Goal: Task Accomplishment & Management: Use online tool/utility

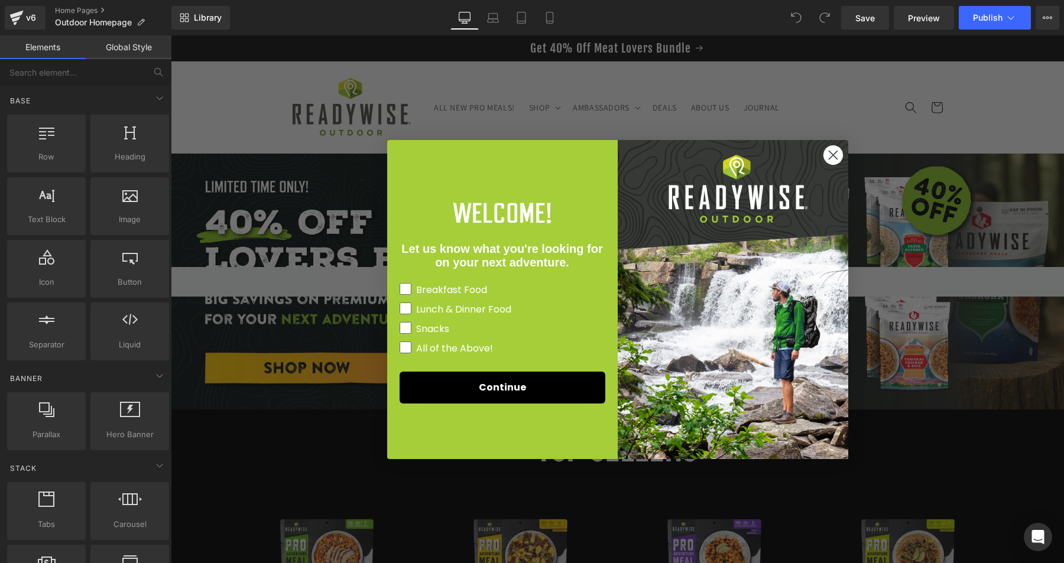
click at [835, 158] on icon "Close dialog" at bounding box center [832, 155] width 8 height 8
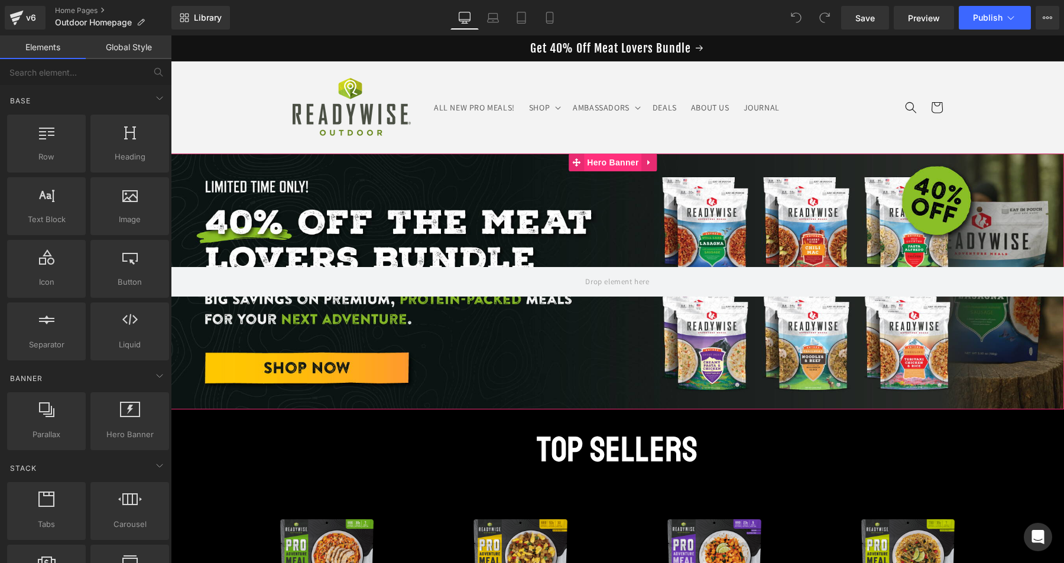
click at [609, 165] on span "Hero Banner" at bounding box center [612, 163] width 57 height 18
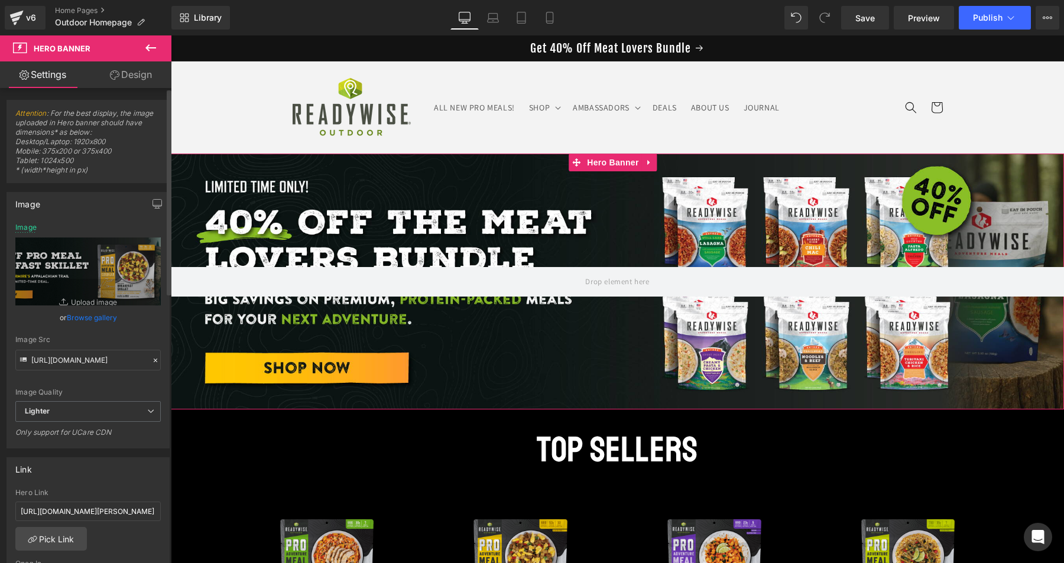
click at [93, 316] on link "Browse gallery" at bounding box center [92, 317] width 50 height 21
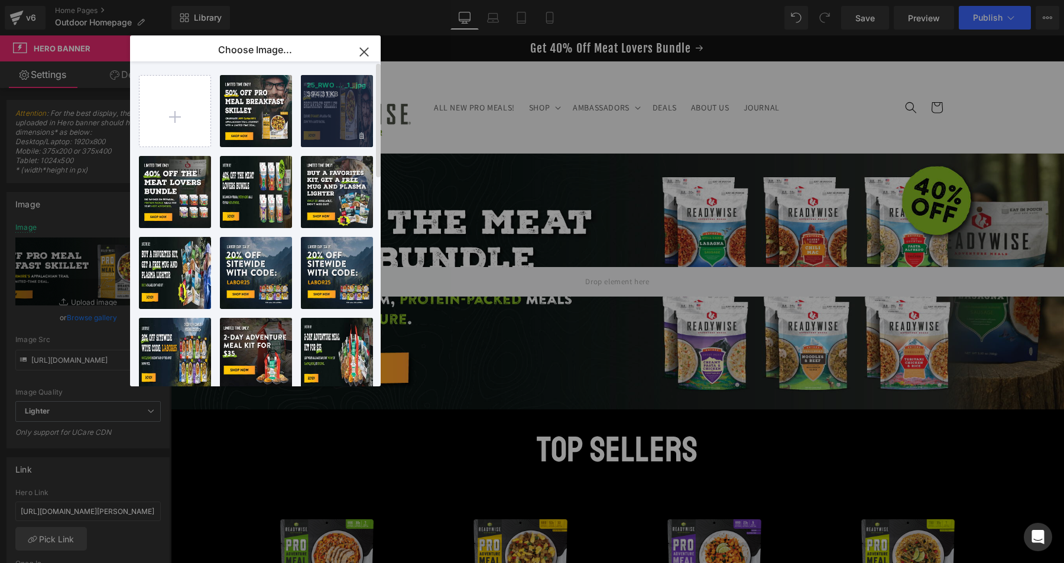
click at [326, 118] on div "25_RWO ... _1_.jpg 394.31 KB" at bounding box center [337, 111] width 72 height 72
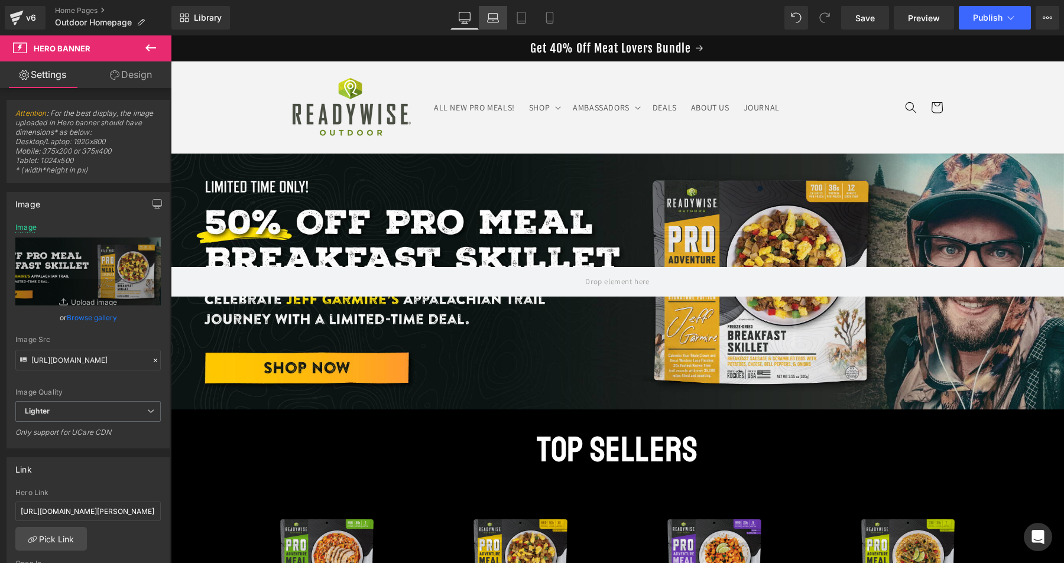
click at [492, 23] on icon at bounding box center [493, 18] width 12 height 12
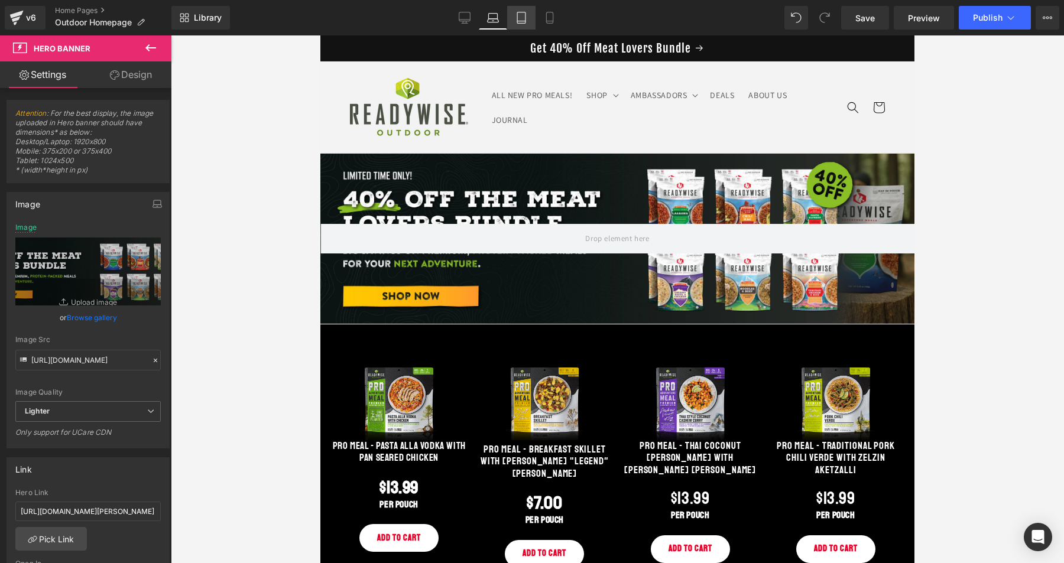
click at [518, 21] on icon at bounding box center [521, 18] width 12 height 12
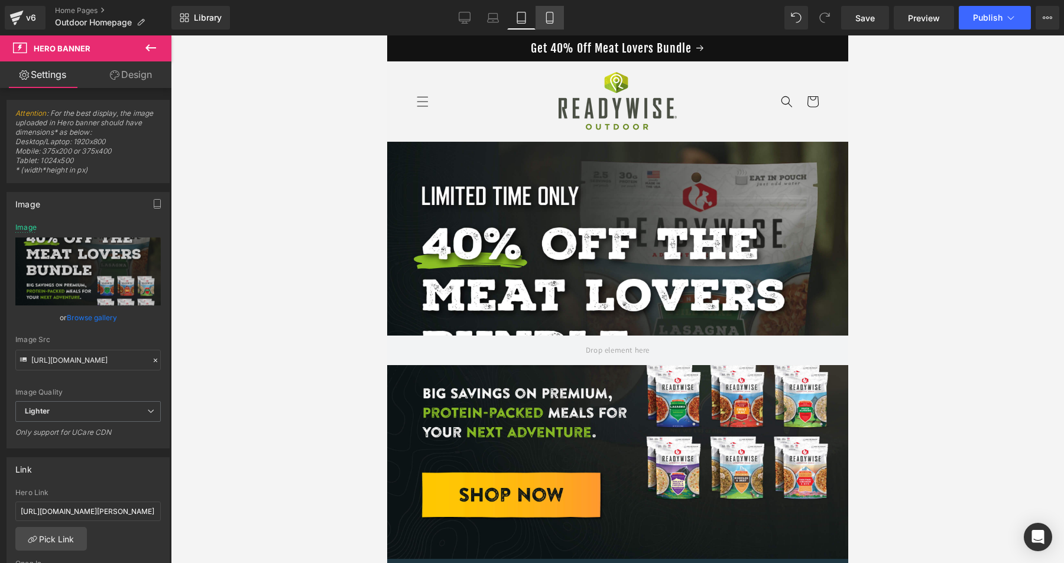
click at [550, 21] on icon at bounding box center [550, 18] width 12 height 12
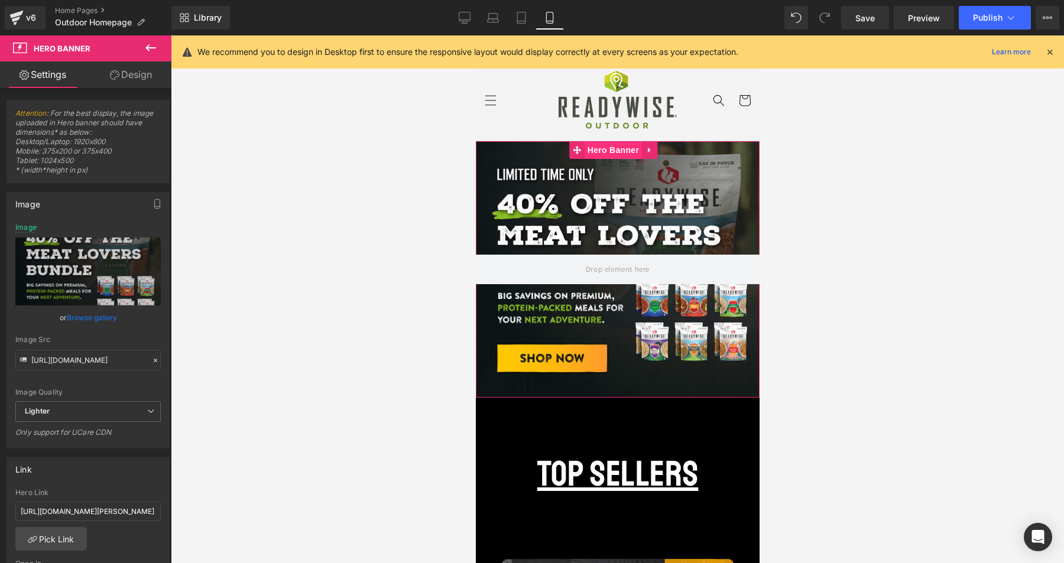
click at [609, 151] on span "Hero Banner" at bounding box center [612, 150] width 57 height 18
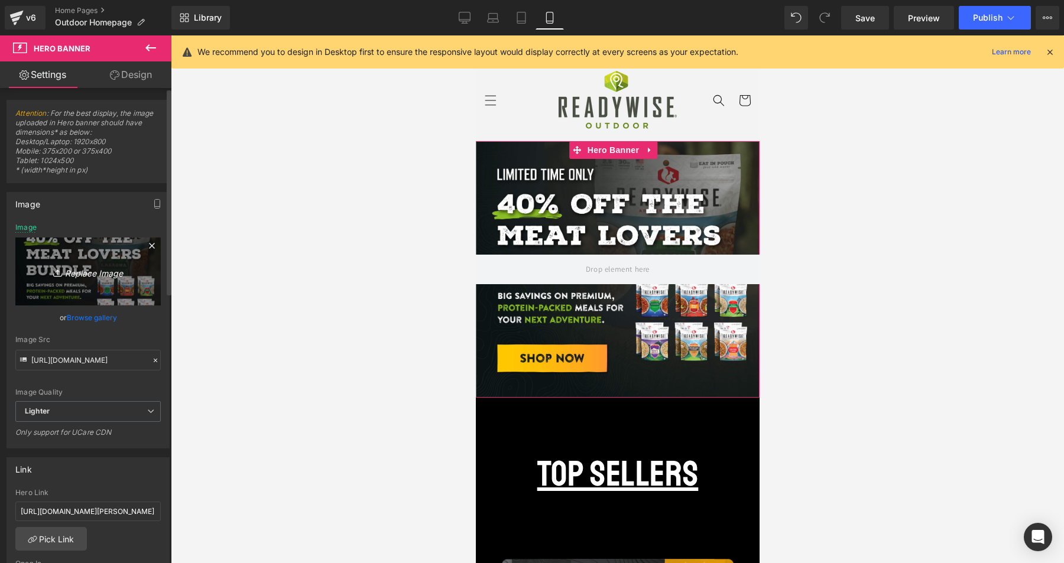
click at [97, 273] on icon "Replace Image" at bounding box center [88, 271] width 95 height 15
click at [102, 321] on link "Browse gallery" at bounding box center [92, 317] width 50 height 21
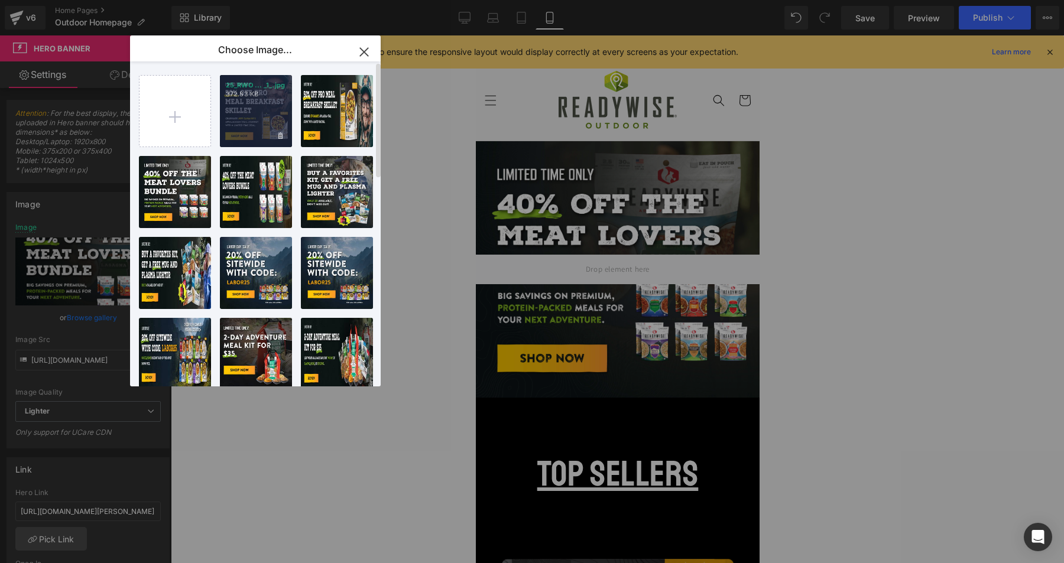
click at [249, 106] on div "25_RWO ... _1_.jpg 372.83 KB" at bounding box center [256, 111] width 72 height 72
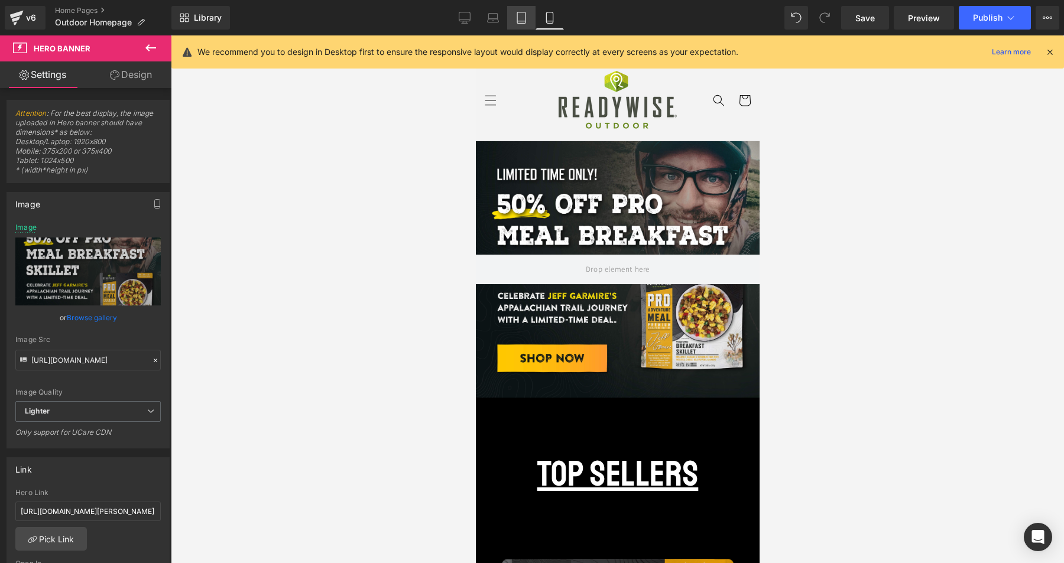
click at [522, 19] on icon at bounding box center [521, 18] width 12 height 12
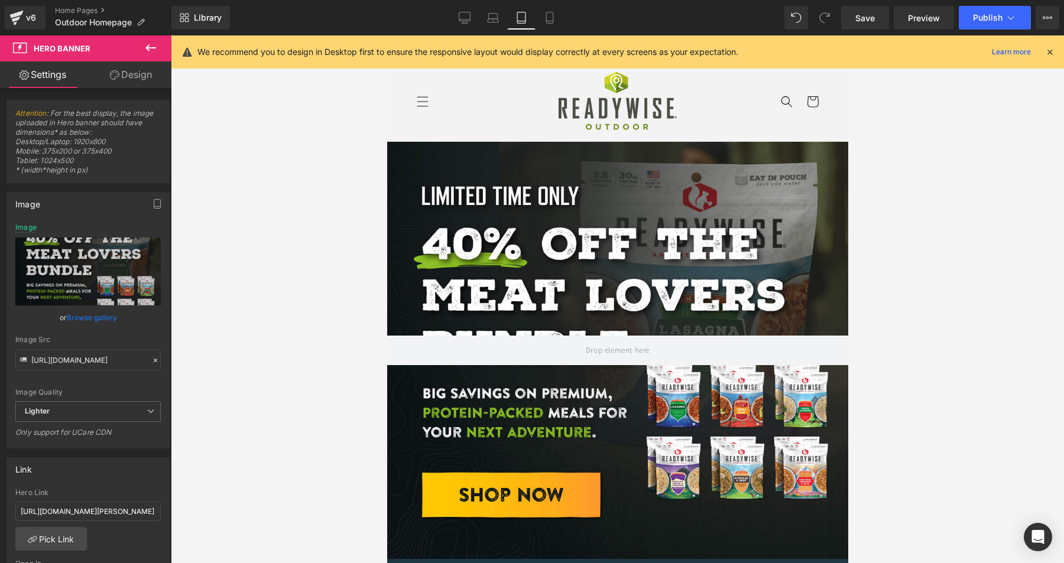
scroll to position [1, 0]
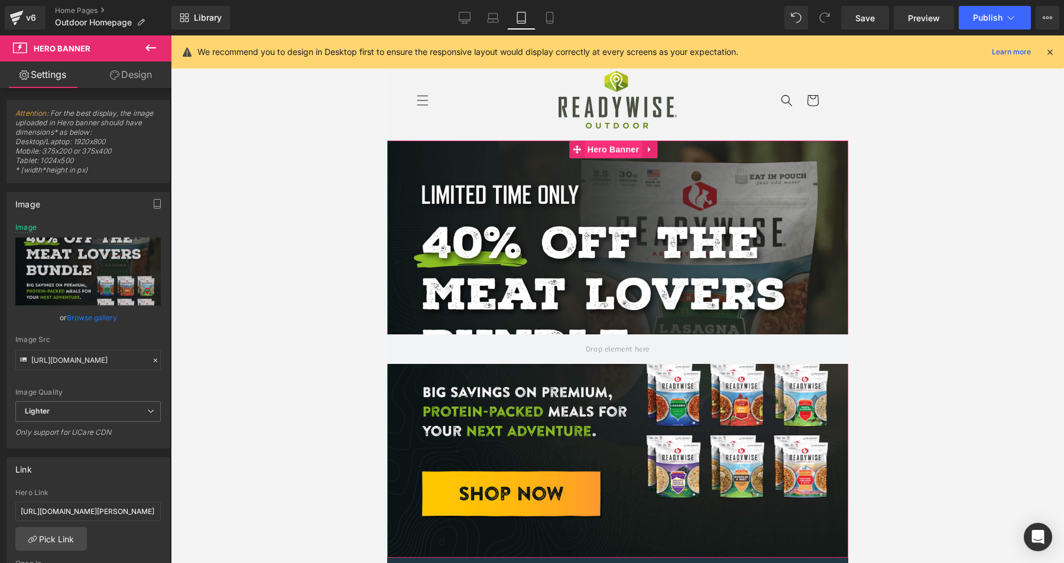
click at [617, 149] on span "Hero Banner" at bounding box center [612, 150] width 57 height 18
click at [103, 319] on link "Browse gallery" at bounding box center [92, 317] width 50 height 21
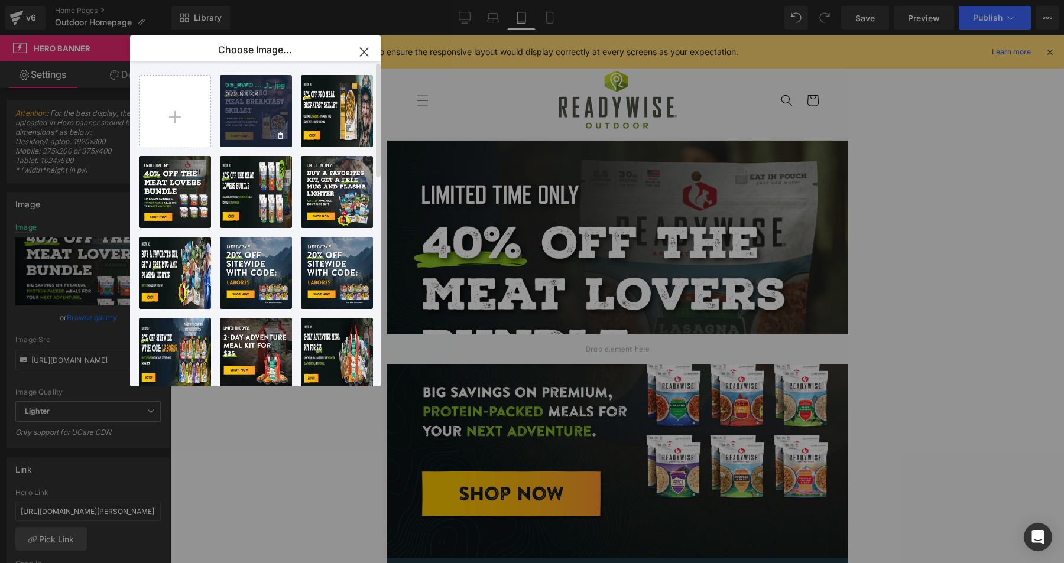
click at [251, 91] on p "372.83 KB" at bounding box center [256, 94] width 60 height 9
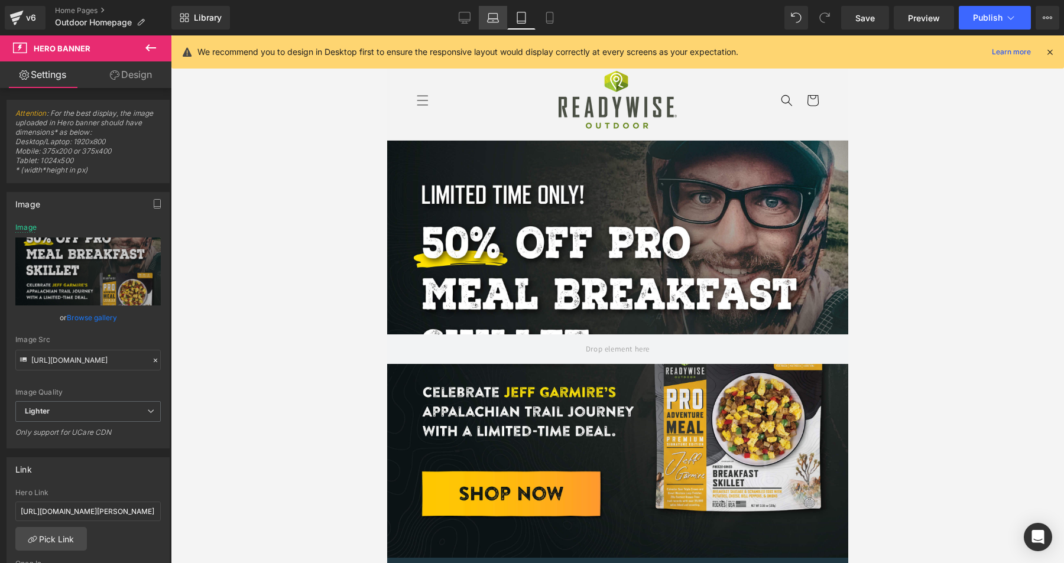
click at [490, 15] on icon at bounding box center [493, 18] width 12 height 12
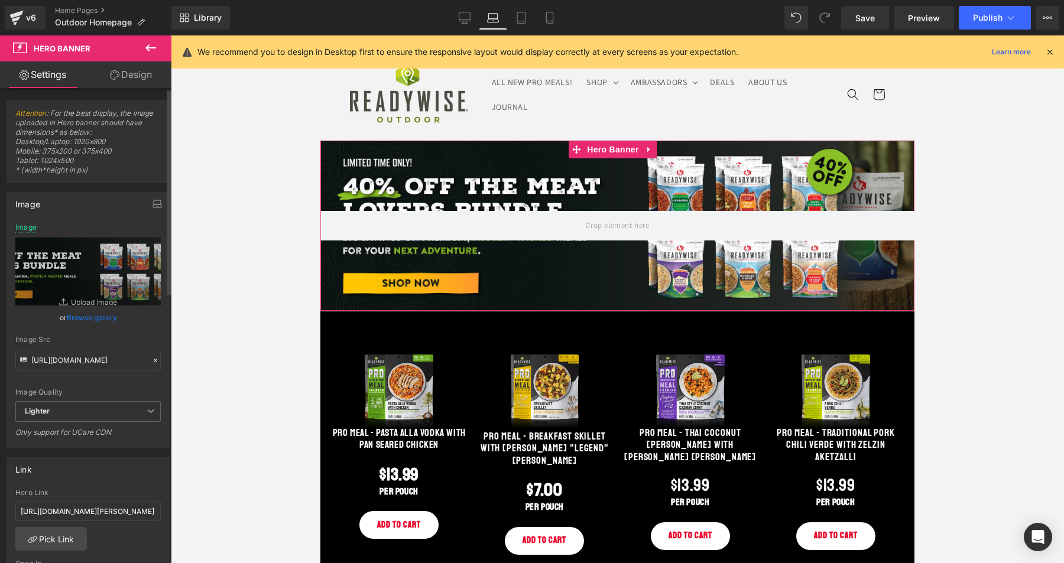
click at [108, 316] on link "Browse gallery" at bounding box center [92, 317] width 50 height 21
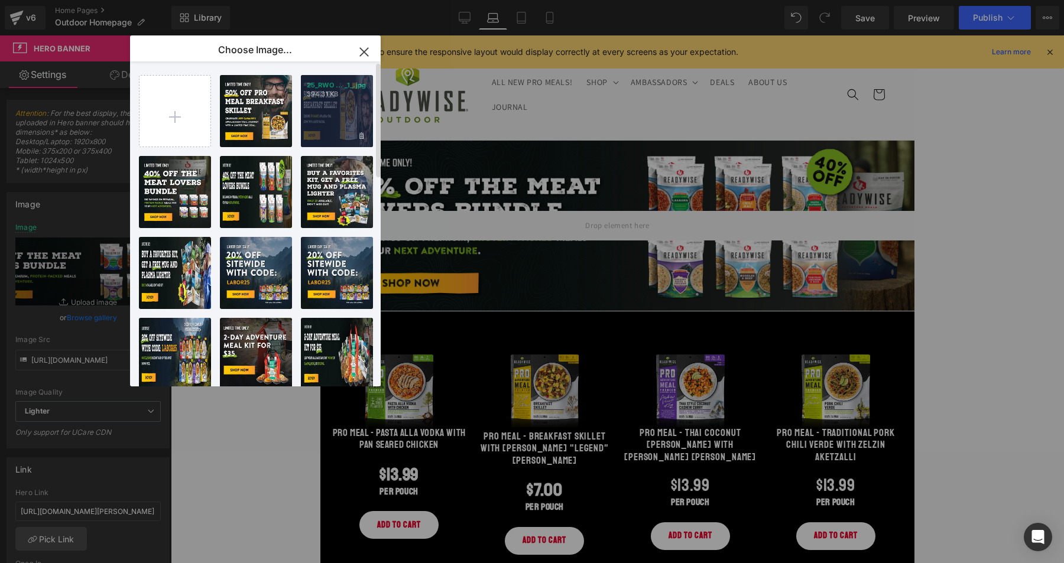
click at [326, 102] on div "25_RWO ... _1_.jpg 394.31 KB" at bounding box center [337, 111] width 72 height 72
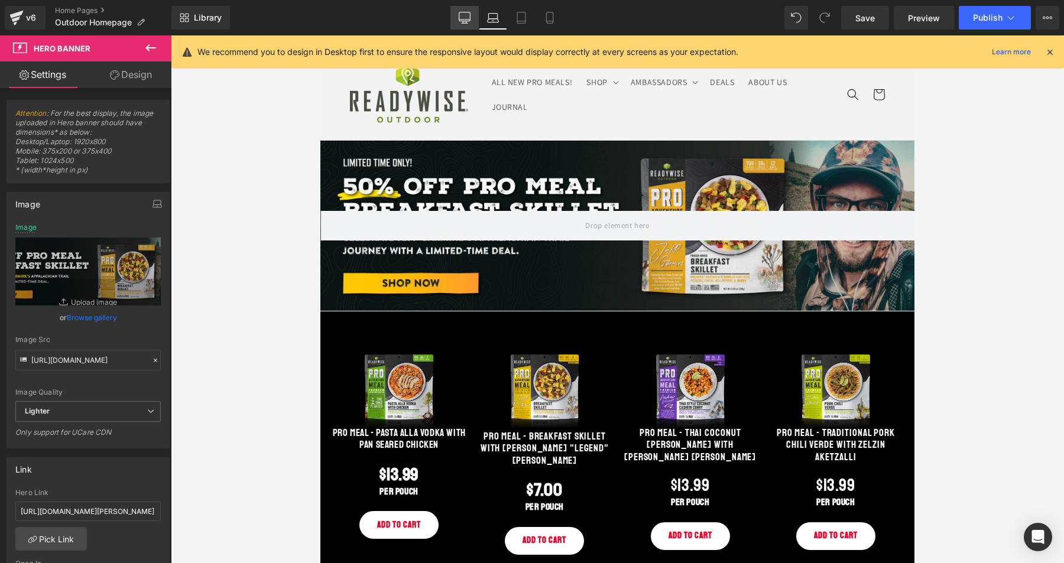
click at [459, 21] on icon at bounding box center [465, 18] width 12 height 12
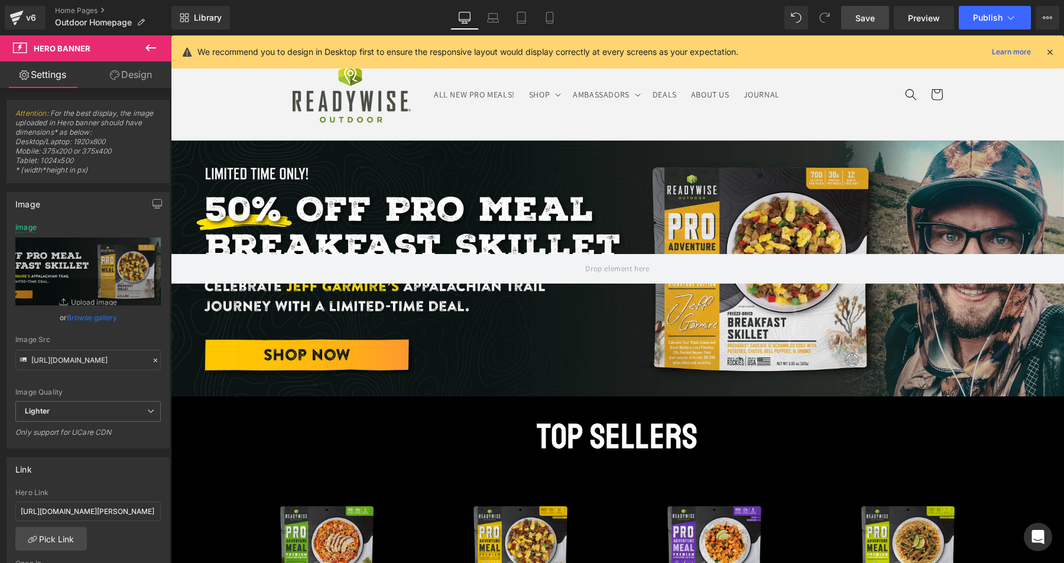
click at [875, 16] on link "Save" at bounding box center [865, 18] width 48 height 24
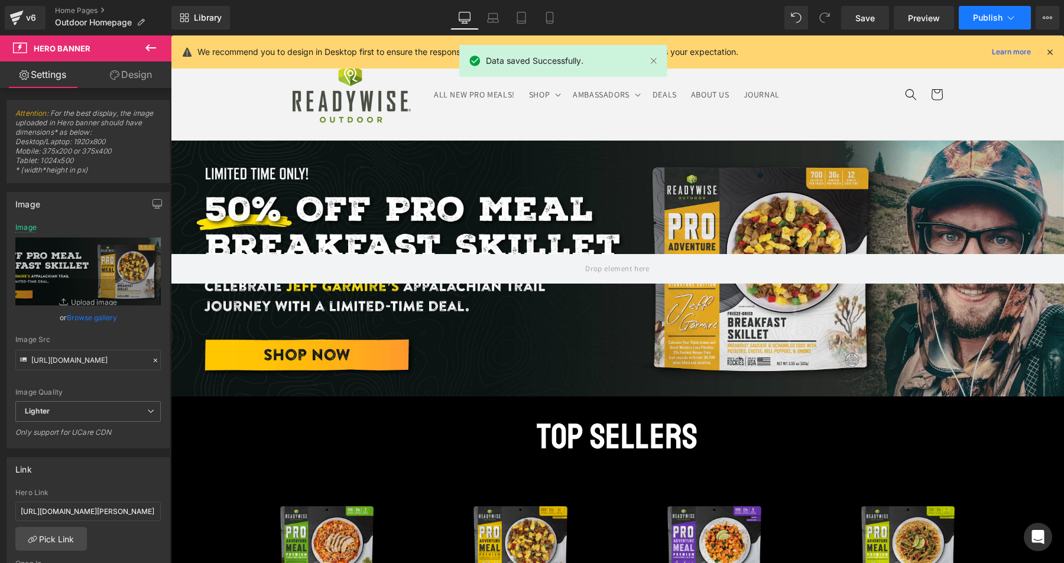
click at [985, 17] on span "Publish" at bounding box center [988, 17] width 30 height 9
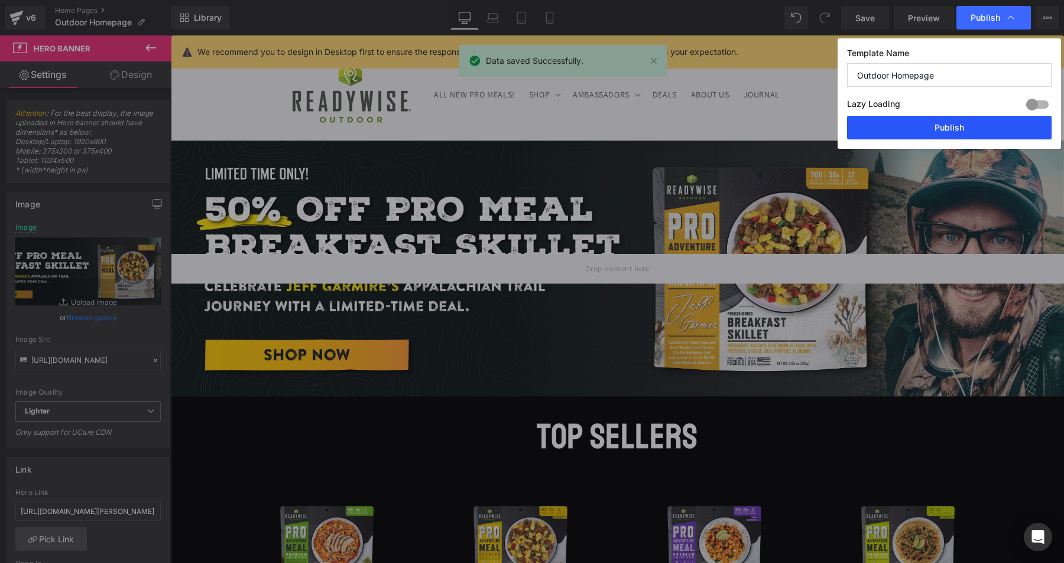
click at [955, 129] on button "Publish" at bounding box center [949, 128] width 204 height 24
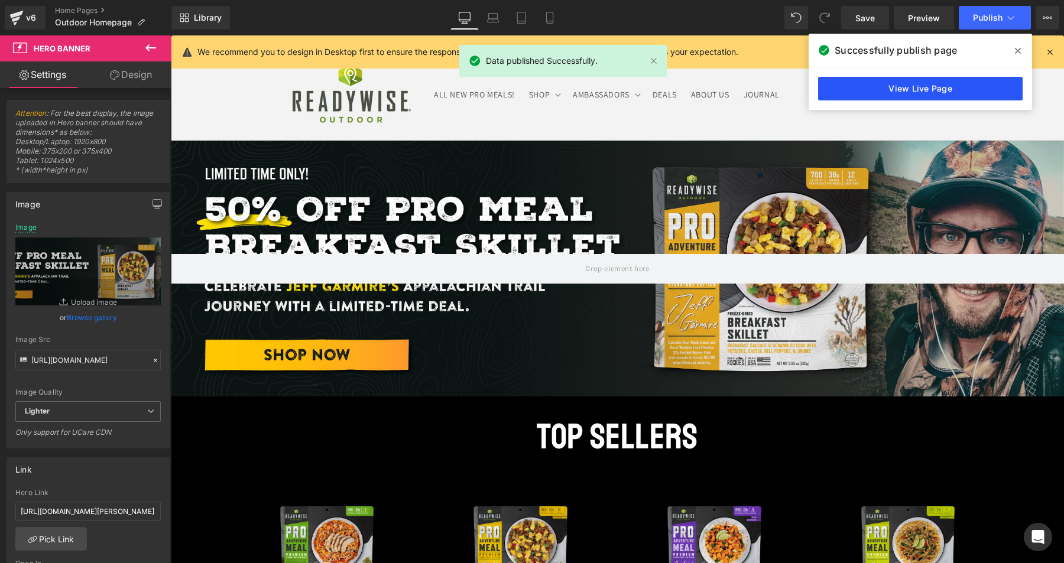
click at [929, 89] on link "View Live Page" at bounding box center [920, 89] width 204 height 24
